Goal: Ask a question

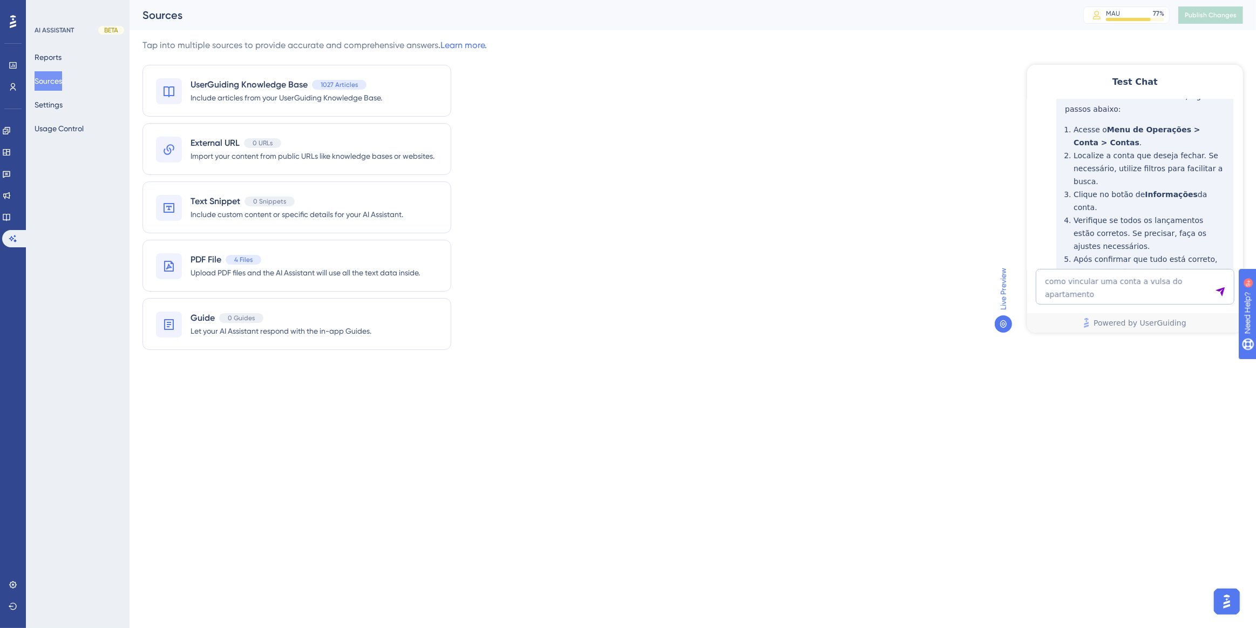
type textarea "como vincular uma conta a vulsa do apartamento"
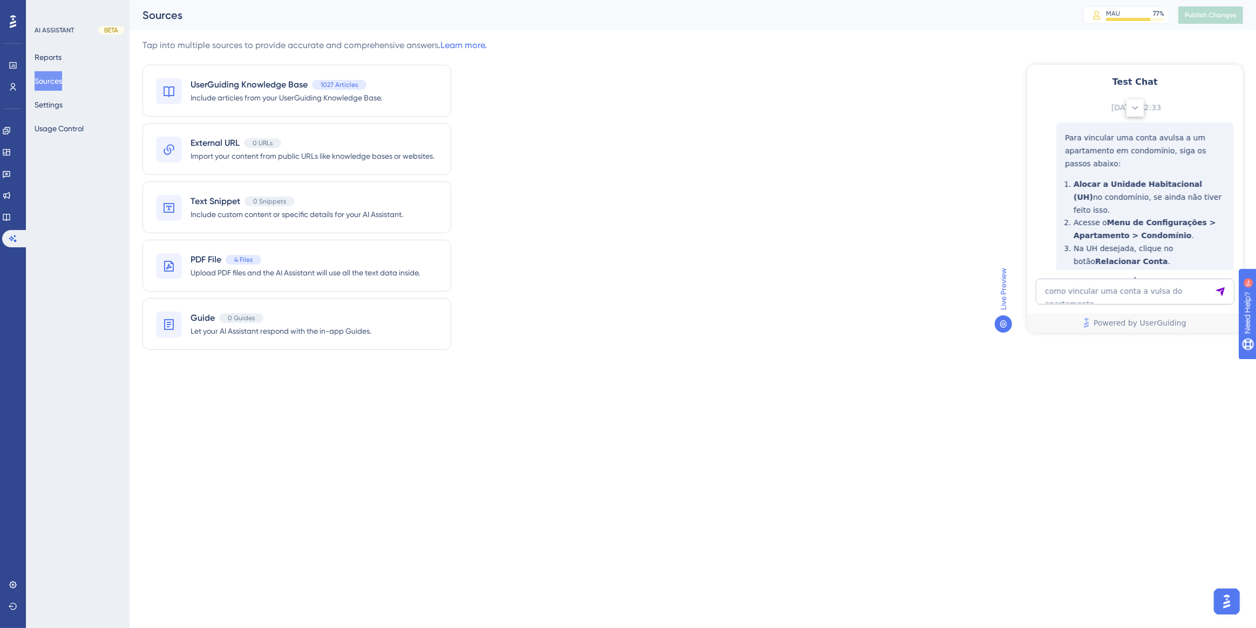
scroll to position [2192, 0]
click at [1125, 293] on textarea "como vincular uma conta a vulsa do apartamento" at bounding box center [1134, 291] width 199 height 26
paste textarea "como vincular uma conta avulsa de consumos em uma acomodação"
type textarea "como vincular uma conta avulsa de consumos em uma acomodação"
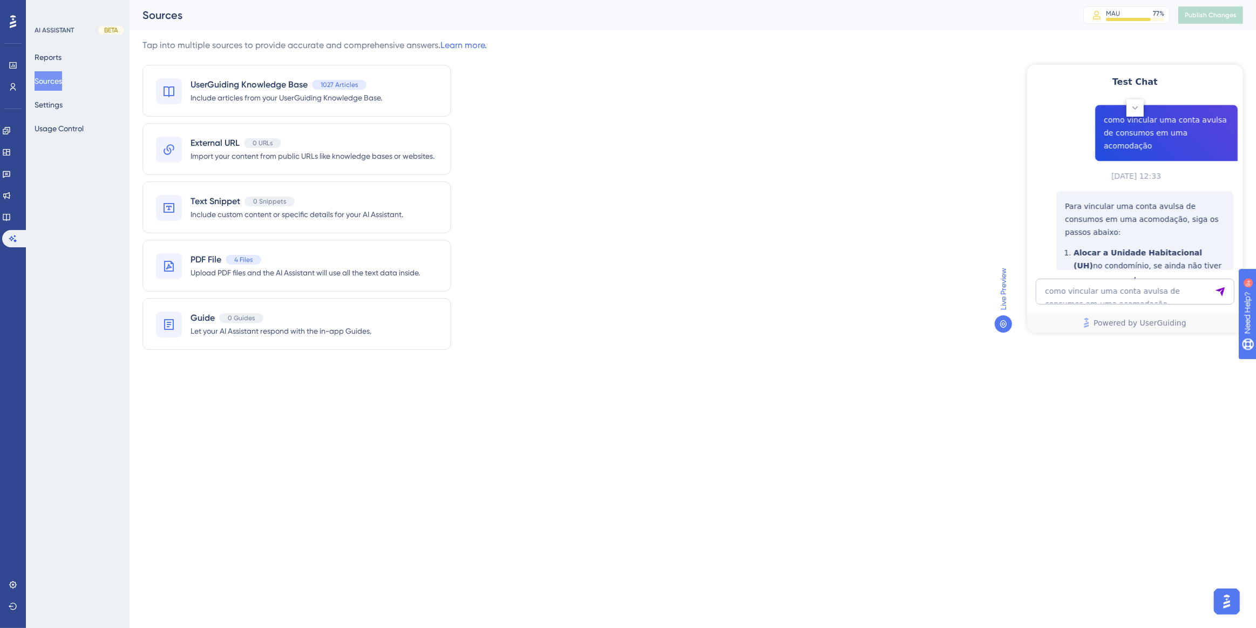
scroll to position [2623, 0]
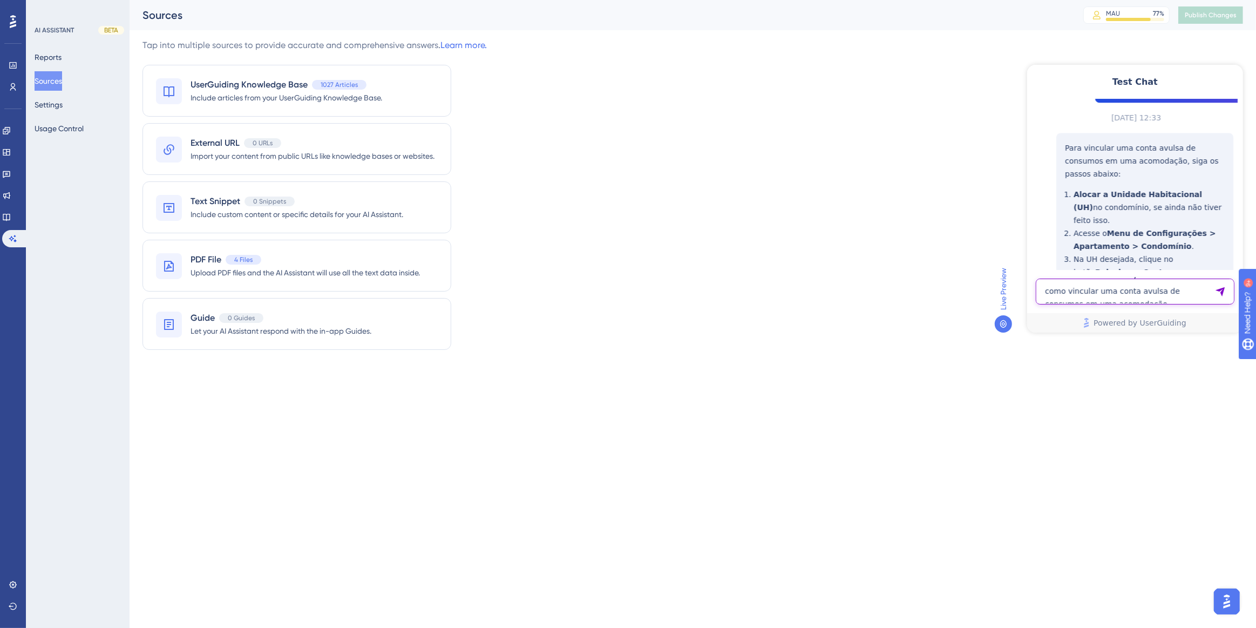
click at [1145, 294] on textarea "como vincular uma conta avulsa de consumos em uma acomodação" at bounding box center [1134, 291] width 199 height 26
paste textarea "Como adicionar o apartamento em uma conta avulsa"
type textarea "Como adicionar o apartamento em uma conta avulsa"
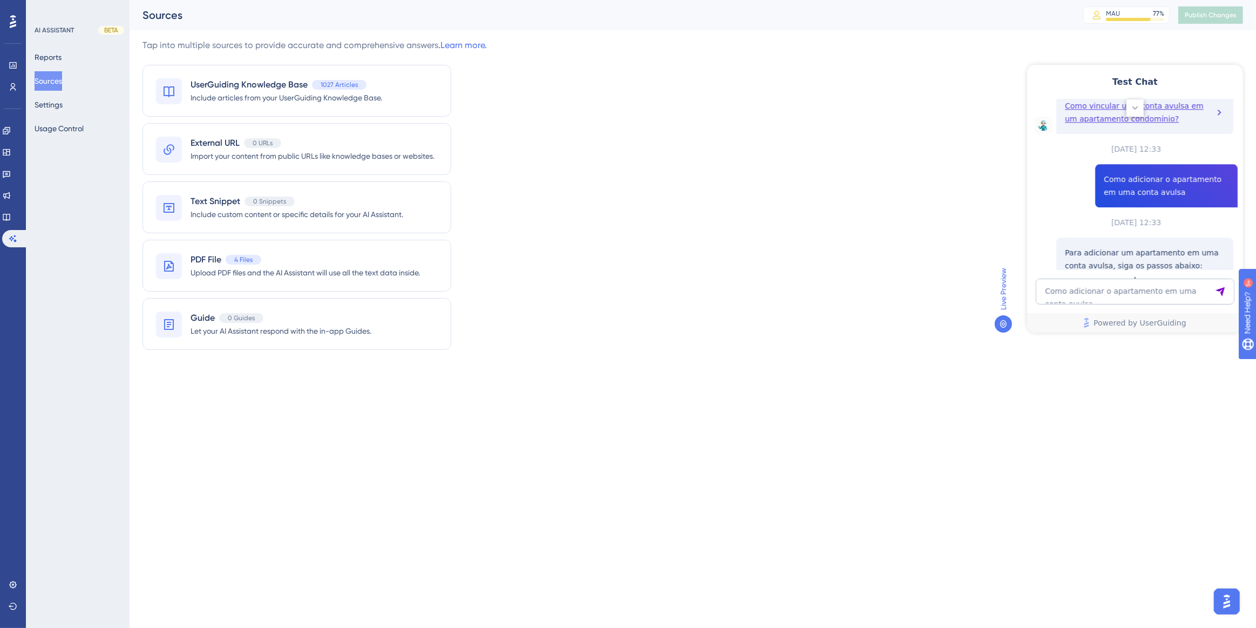
scroll to position [3015, 0]
click at [1064, 292] on textarea "Como adicionar o apartamento em uma conta avulsa" at bounding box center [1134, 291] width 199 height 26
paste textarea "como criar uma subconta vinculada ao apartamento"
type textarea "como criar uma subconta vinculada ao apartamento"
